Goal: Register for event/course

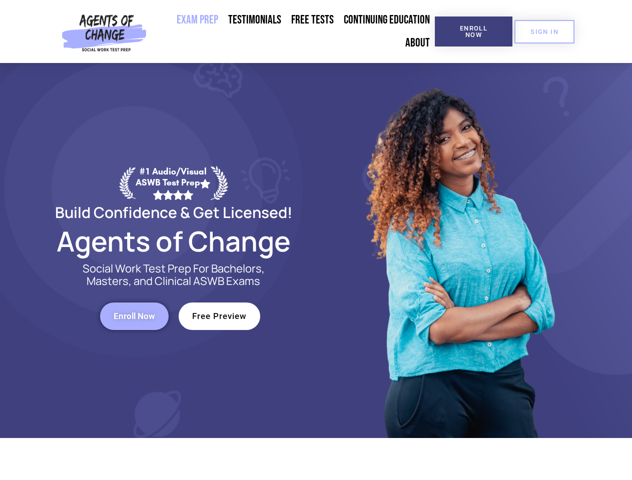
click at [316, 240] on div at bounding box center [458, 250] width 285 height 375
click at [473, 32] on span "Enroll Now" at bounding box center [474, 31] width 46 height 13
click at [544, 32] on span "SIGN IN" at bounding box center [544, 32] width 28 height 7
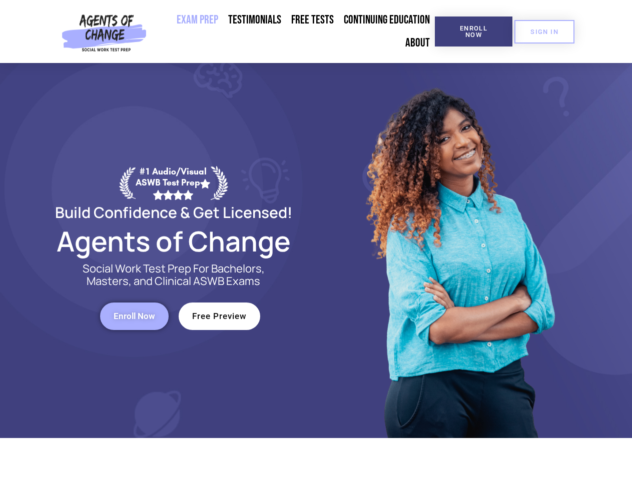
click at [134, 316] on span "Enroll Now" at bounding box center [135, 316] width 42 height 9
click at [219, 316] on span "Free Preview" at bounding box center [219, 316] width 55 height 9
